Goal: Find specific page/section: Find specific page/section

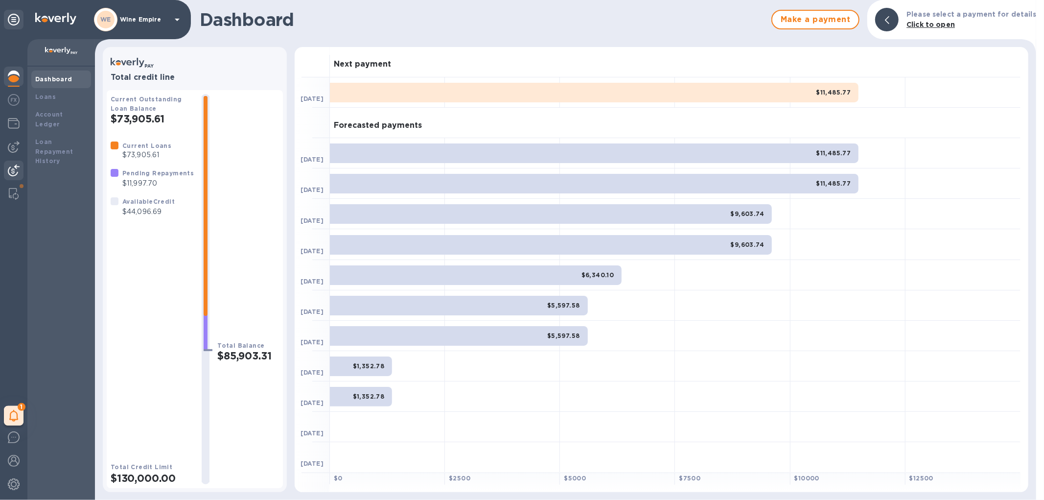
click at [13, 163] on div at bounding box center [14, 172] width 20 height 22
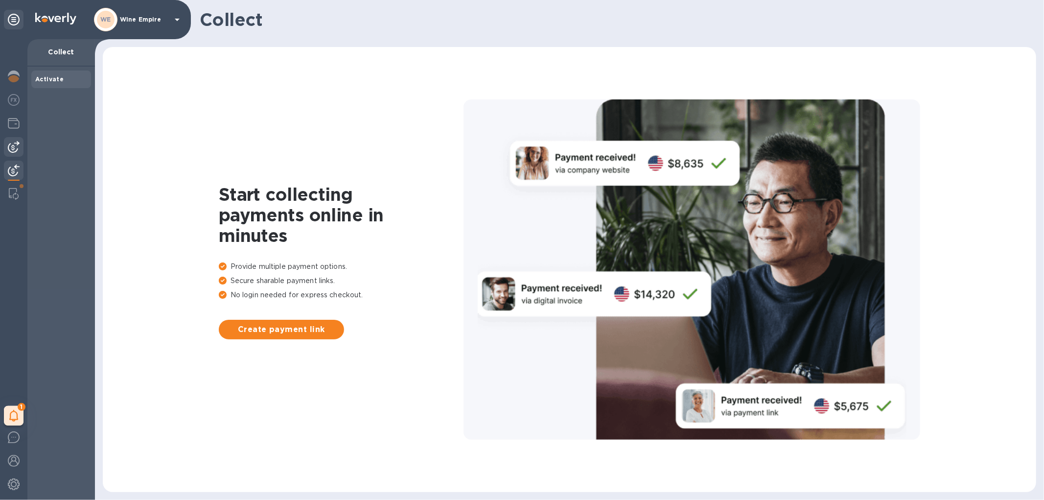
click at [17, 151] on img at bounding box center [14, 147] width 12 height 12
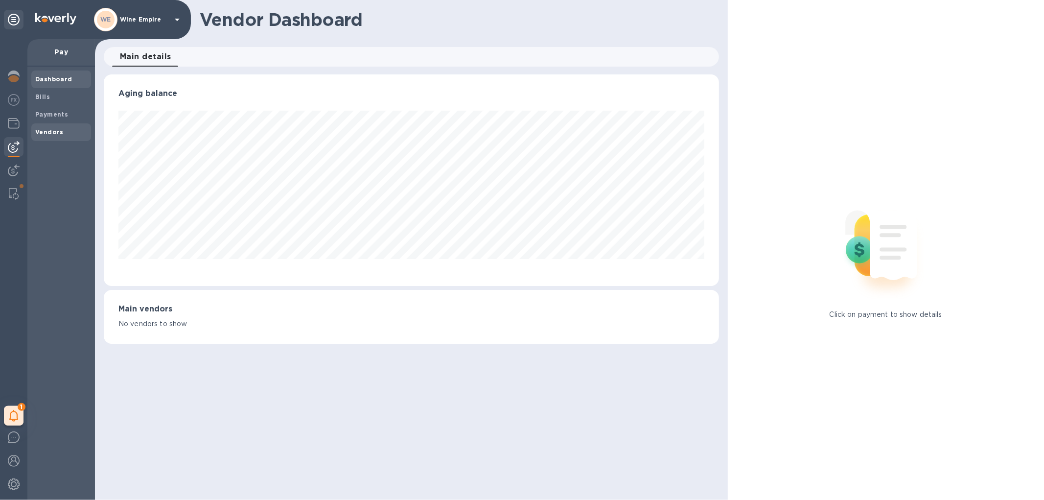
click at [55, 124] on div "Vendors" at bounding box center [61, 132] width 60 height 18
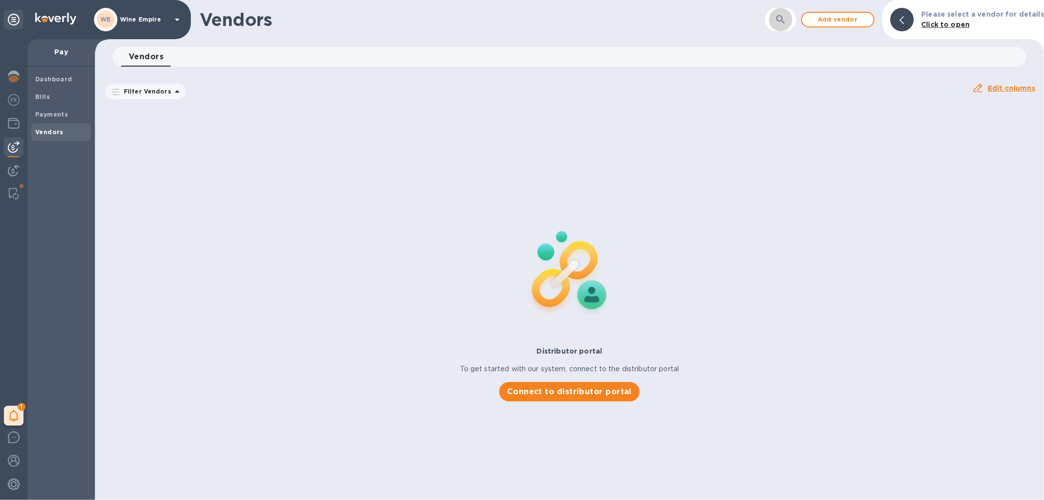
click at [785, 14] on button "button" at bounding box center [780, 19] width 23 height 23
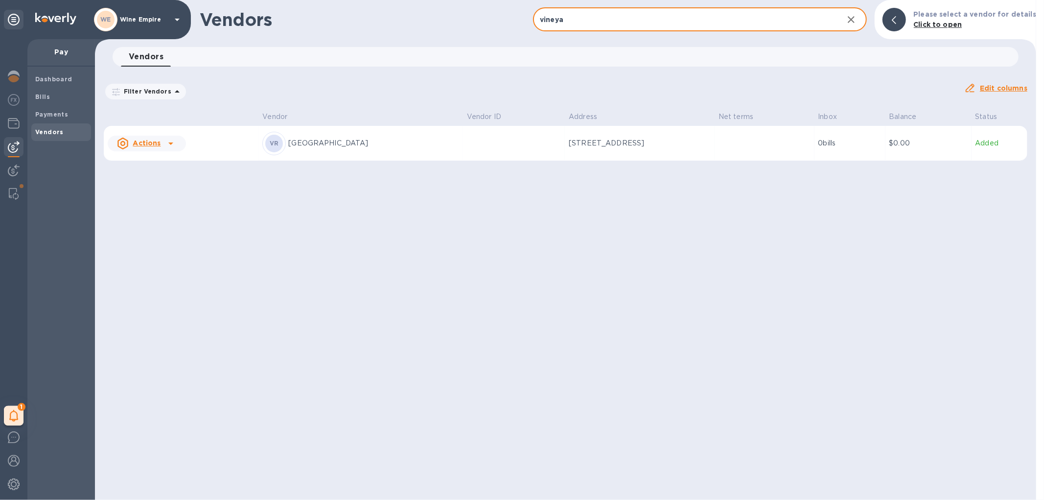
type input "vineya"
click at [463, 152] on td at bounding box center [514, 143] width 102 height 35
